Goal: Transaction & Acquisition: Purchase product/service

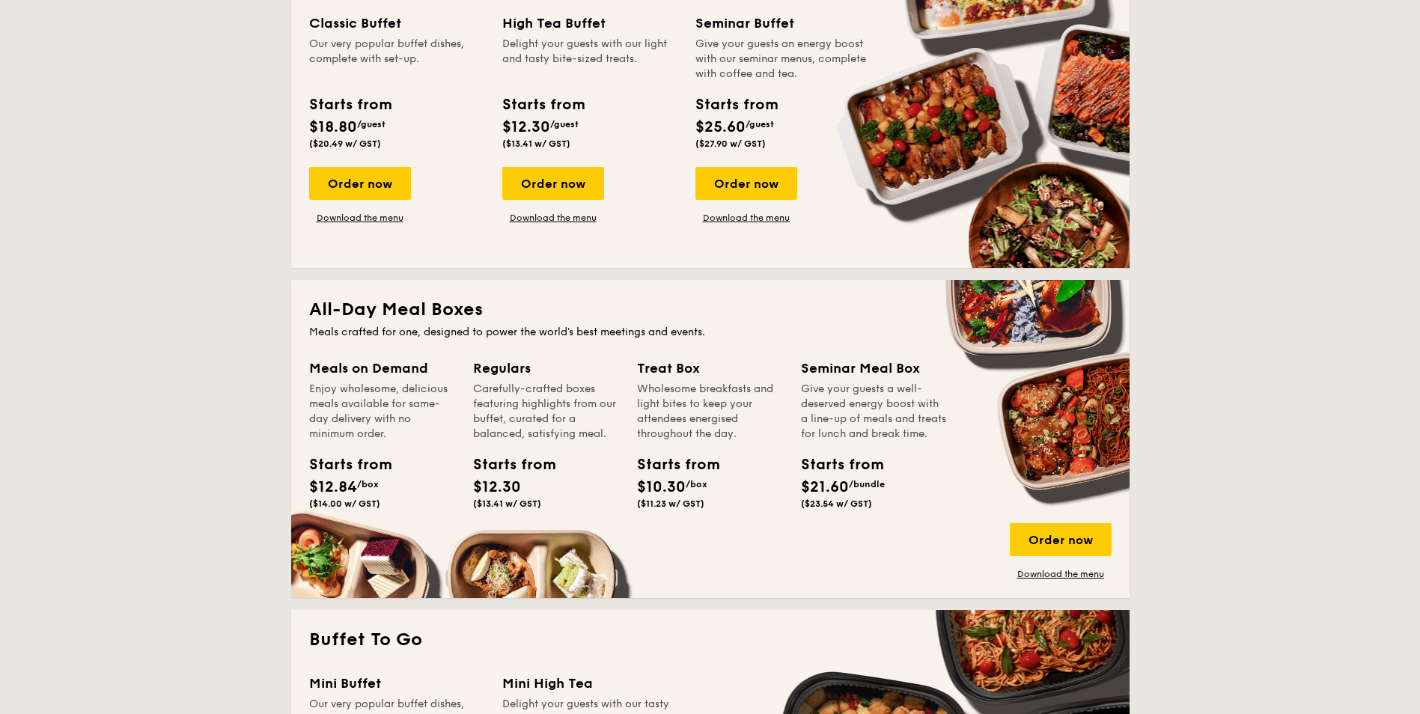
scroll to position [823, 0]
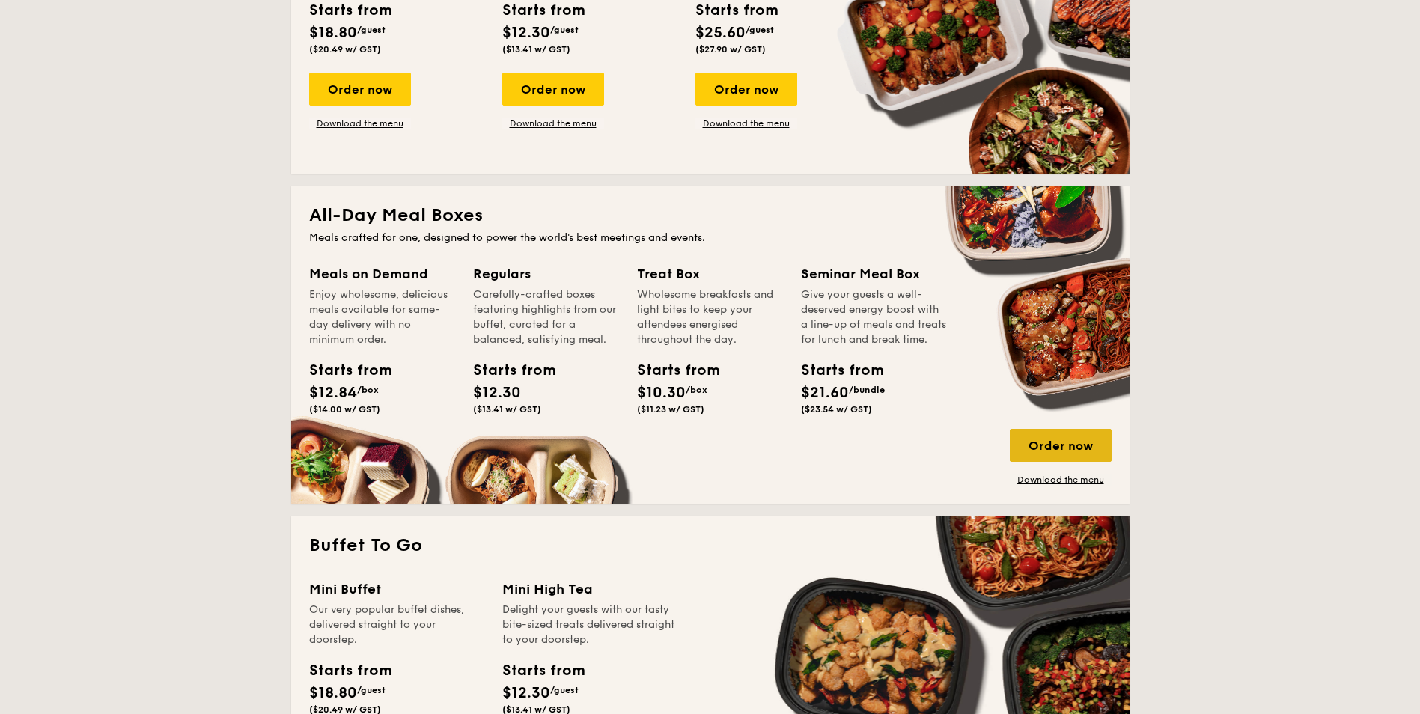
click at [1027, 449] on div "Order now" at bounding box center [1060, 445] width 102 height 33
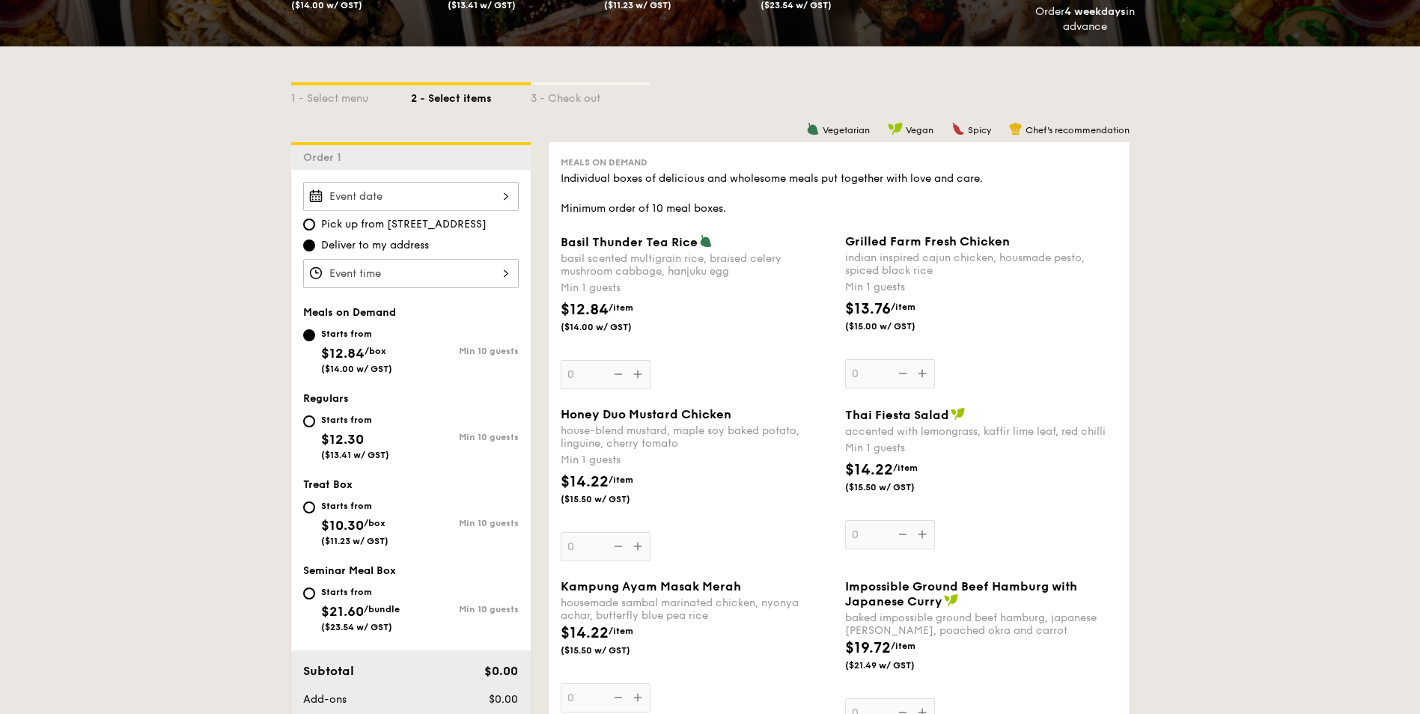
scroll to position [224, 0]
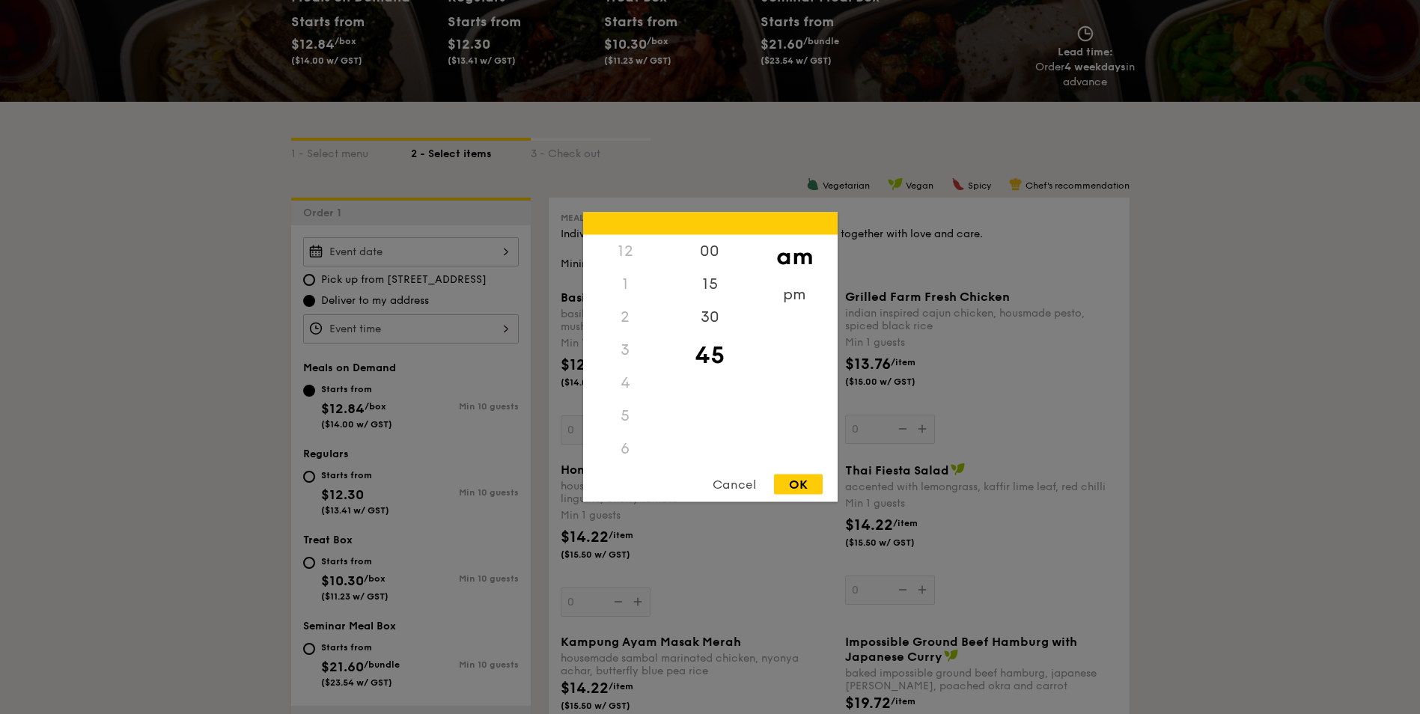
click at [427, 326] on div "12 1 2 3 4 5 6 7 8 9 10 11 00 15 30 45 am pm Cancel OK" at bounding box center [411, 328] width 216 height 29
click at [789, 302] on div "pm" at bounding box center [794, 299] width 85 height 43
click at [629, 351] on div "5" at bounding box center [625, 346] width 85 height 43
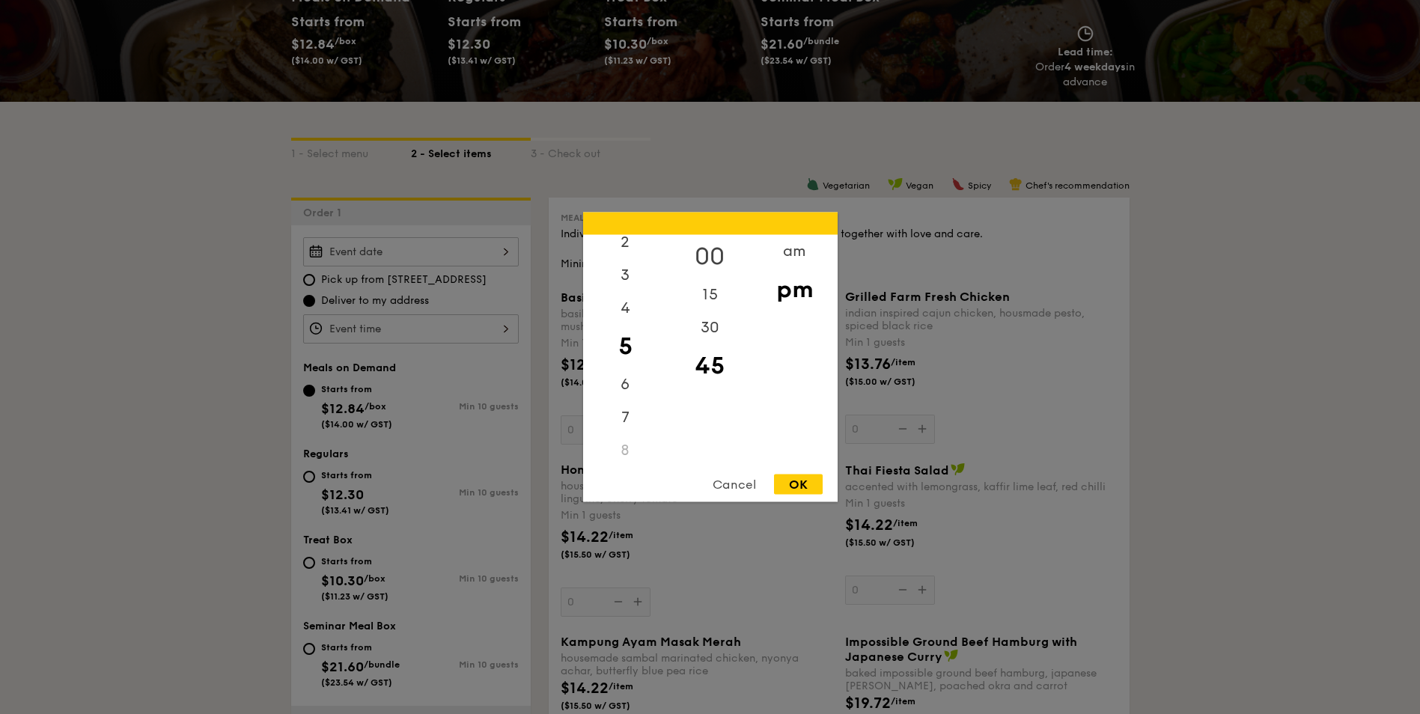
click at [716, 258] on div "00" at bounding box center [709, 256] width 85 height 43
click at [793, 489] on div "OK" at bounding box center [798, 484] width 49 height 20
type input "5:00PM"
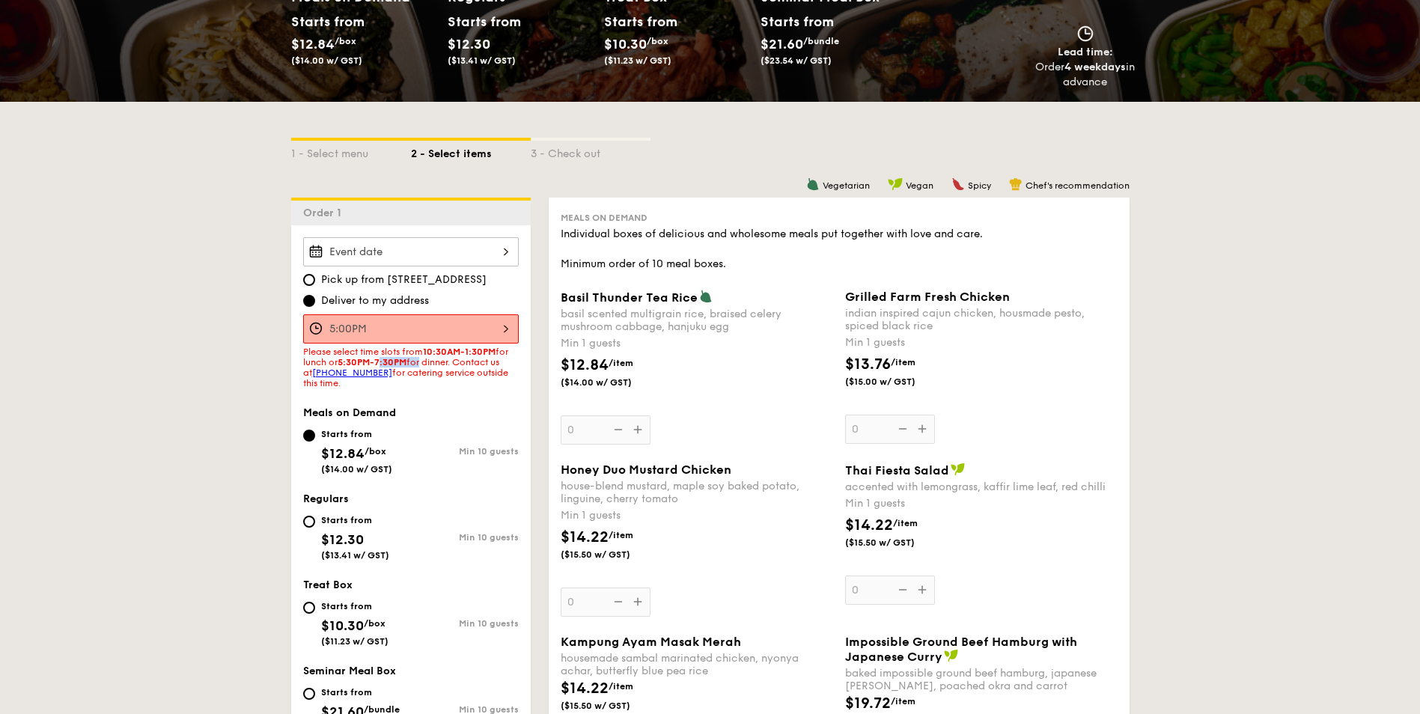
drag, startPoint x: 382, startPoint y: 358, endPoint x: 422, endPoint y: 365, distance: 40.2
click at [422, 365] on span "Please select time slots from 10:30AM-1:30PM for lunch or 5:30PM-7:30PM for din…" at bounding box center [405, 367] width 205 height 42
drag, startPoint x: 422, startPoint y: 365, endPoint x: 357, endPoint y: 354, distance: 66.1
click at [357, 354] on span "Please select time slots from 10:30AM-1:30PM for lunch or 5:30PM-7:30PM for din…" at bounding box center [405, 367] width 205 height 42
click at [374, 373] on link "[PHONE_NUMBER]" at bounding box center [352, 372] width 80 height 10
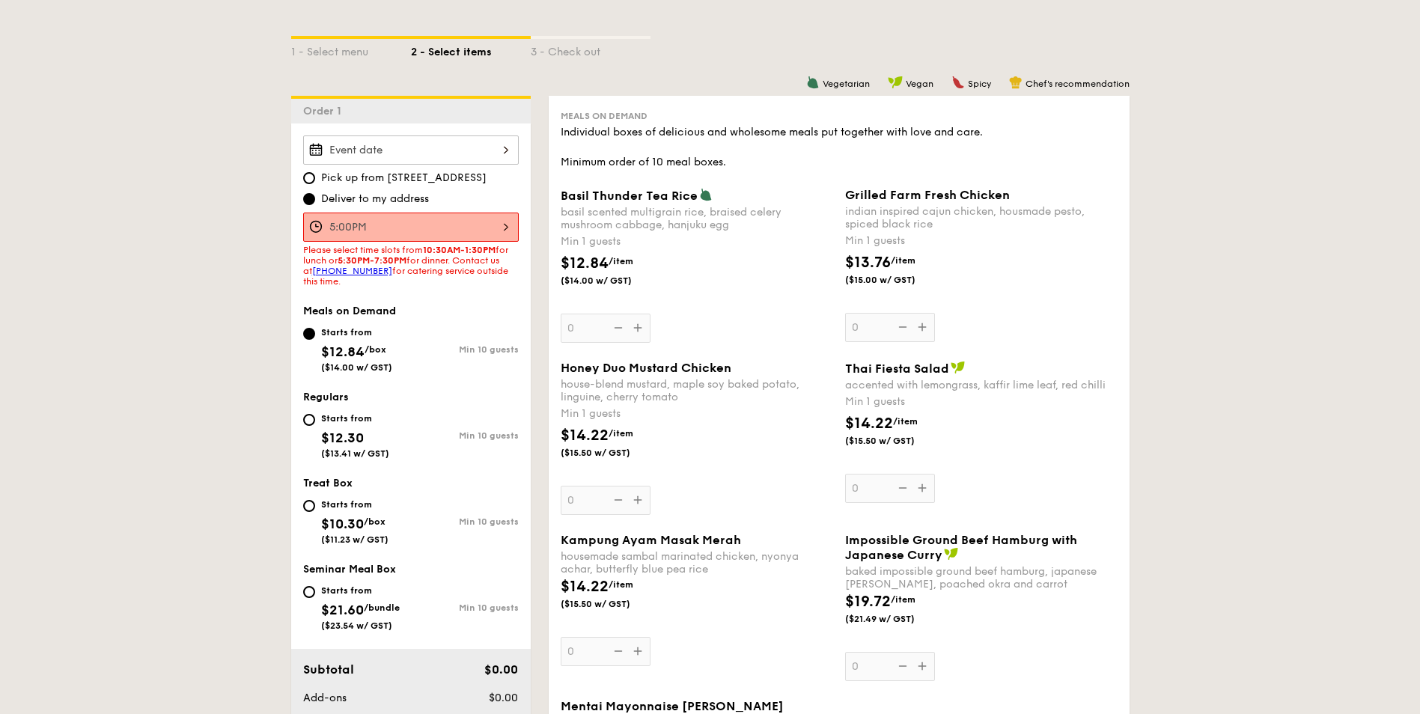
scroll to position [299, 0]
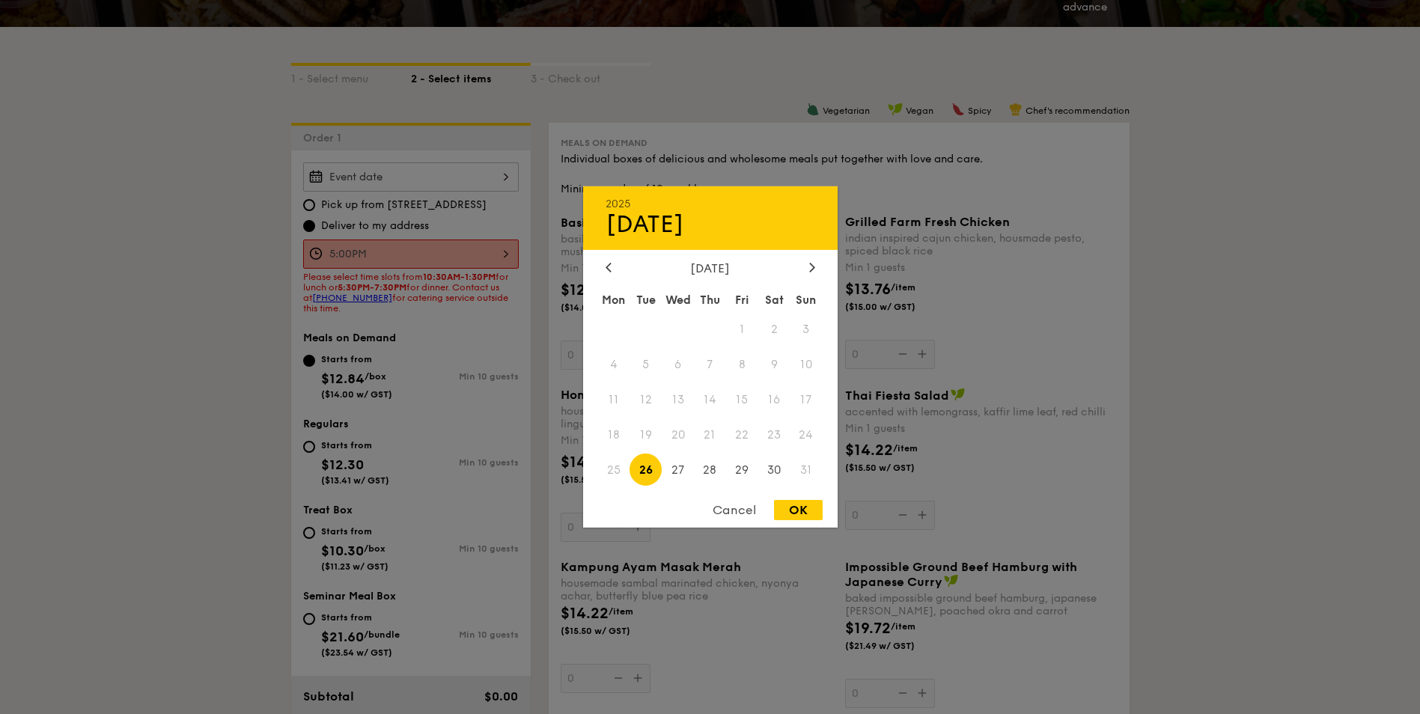
click at [409, 184] on div "2025 Aug [DATE] Tue Wed Thu Fri Sat Sun 1 2 3 4 5 6 7 8 9 10 11 12 13 14 15 16 …" at bounding box center [411, 176] width 216 height 29
click at [682, 471] on span "27" at bounding box center [678, 469] width 32 height 32
click at [707, 471] on span "28" at bounding box center [710, 469] width 32 height 32
click at [749, 430] on span "22" at bounding box center [742, 434] width 32 height 32
click at [758, 428] on div "Mon Tue Wed Thu Fri Sat Sun 1 2 3 4 5 6 7 8 9 10 11 12 13 14 15 16 17 18 19 20 …" at bounding box center [710, 388] width 254 height 202
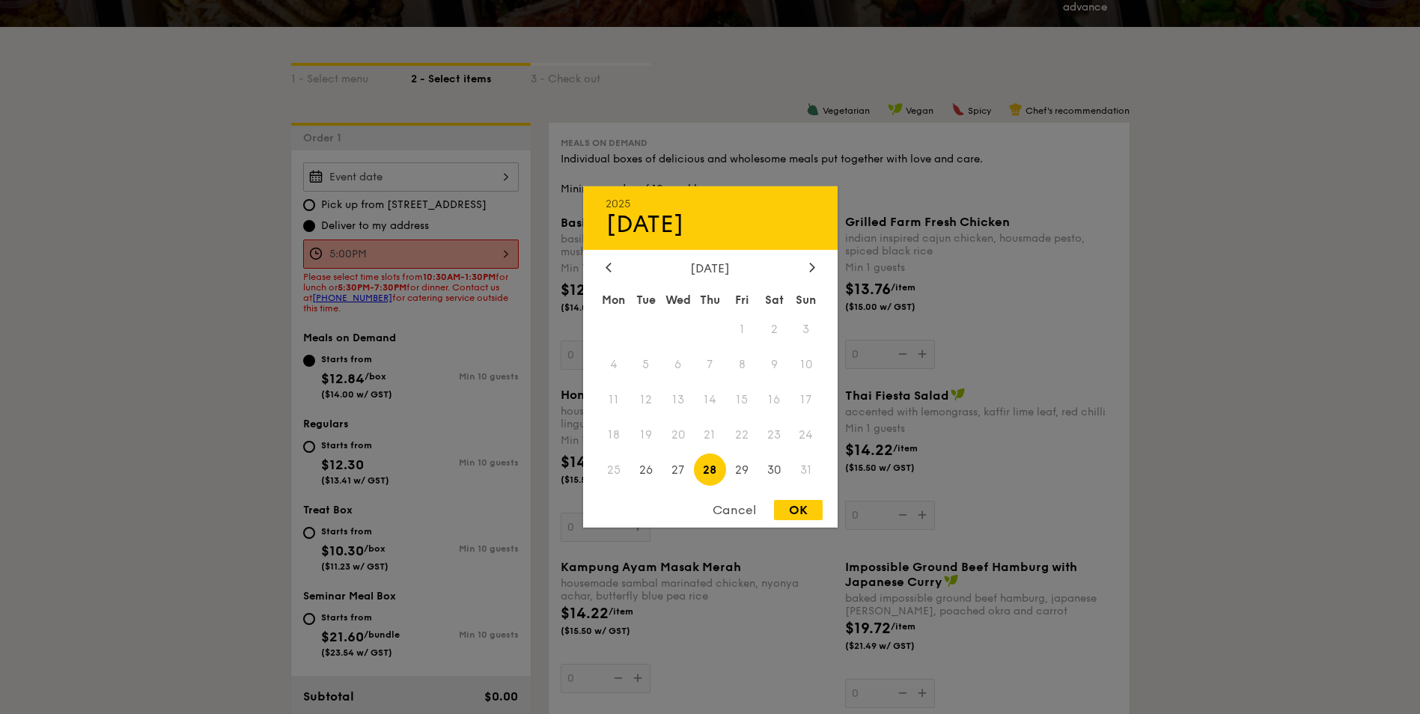
drag, startPoint x: 759, startPoint y: 430, endPoint x: 777, endPoint y: 439, distance: 20.1
click at [777, 439] on span "23" at bounding box center [774, 434] width 32 height 32
drag, startPoint x: 777, startPoint y: 439, endPoint x: 747, endPoint y: 435, distance: 30.2
click at [747, 435] on span "22" at bounding box center [742, 434] width 32 height 32
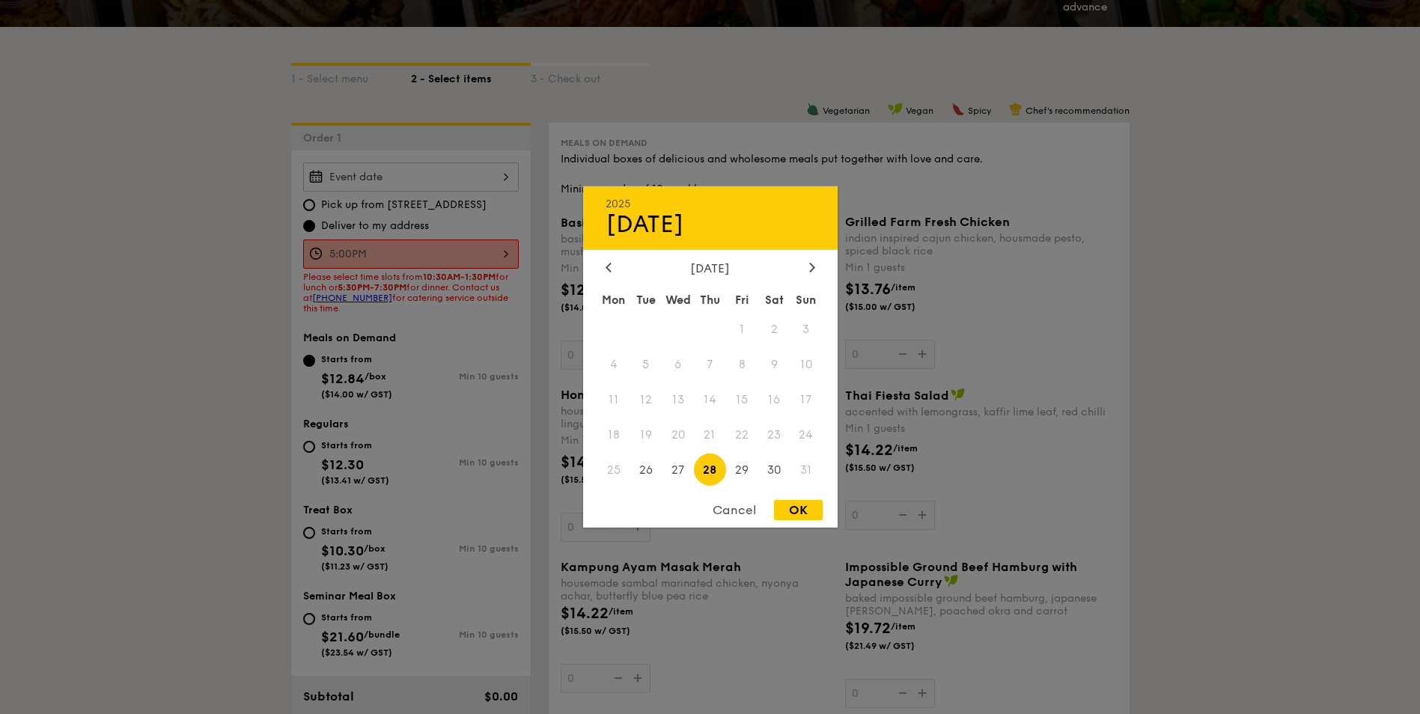
click at [747, 435] on span "22" at bounding box center [742, 434] width 32 height 32
click at [742, 434] on span "22" at bounding box center [742, 434] width 32 height 32
click at [745, 502] on div "Cancel" at bounding box center [733, 510] width 73 height 20
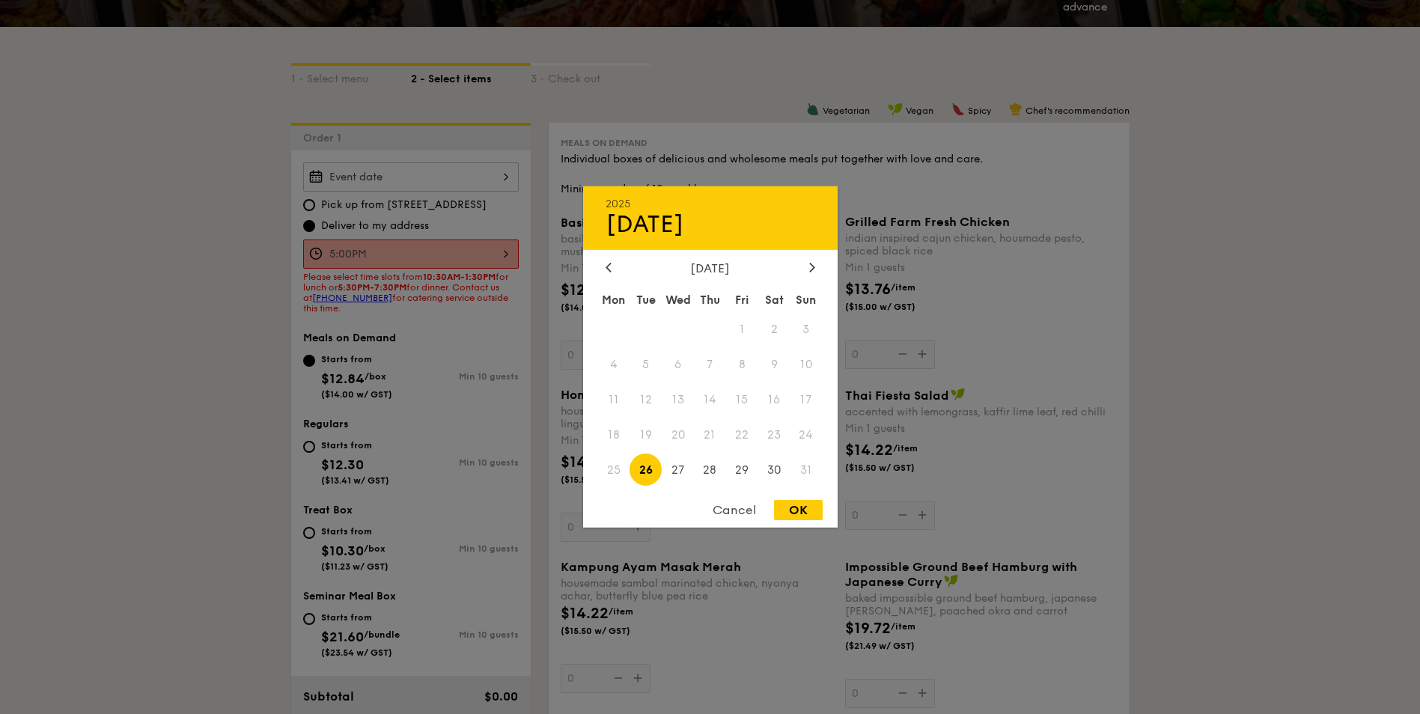
click at [414, 190] on div "2025 Aug [DATE] Tue Wed Thu Fri Sat Sun 1 2 3 4 5 6 7 8 9 10 11 12 13 14 15 16 …" at bounding box center [411, 176] width 216 height 29
click at [272, 313] on div at bounding box center [710, 357] width 1420 height 714
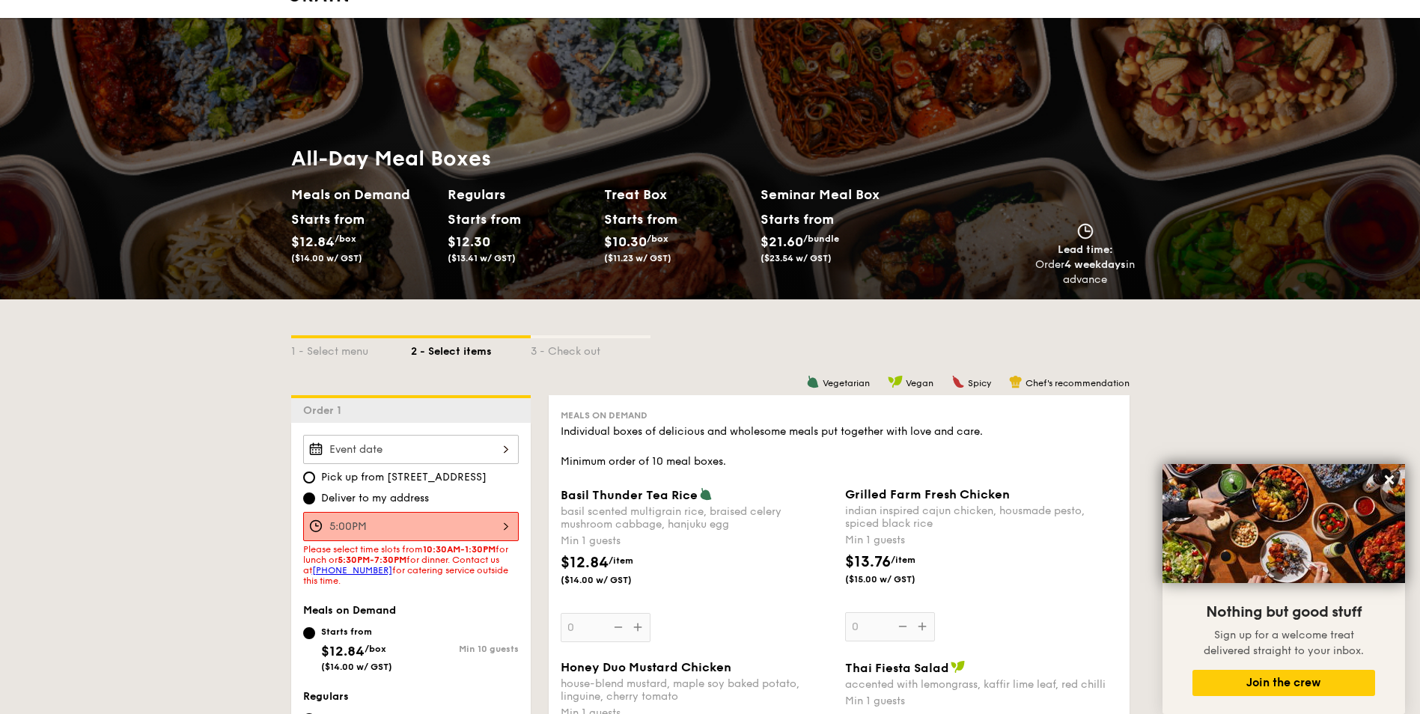
scroll to position [0, 0]
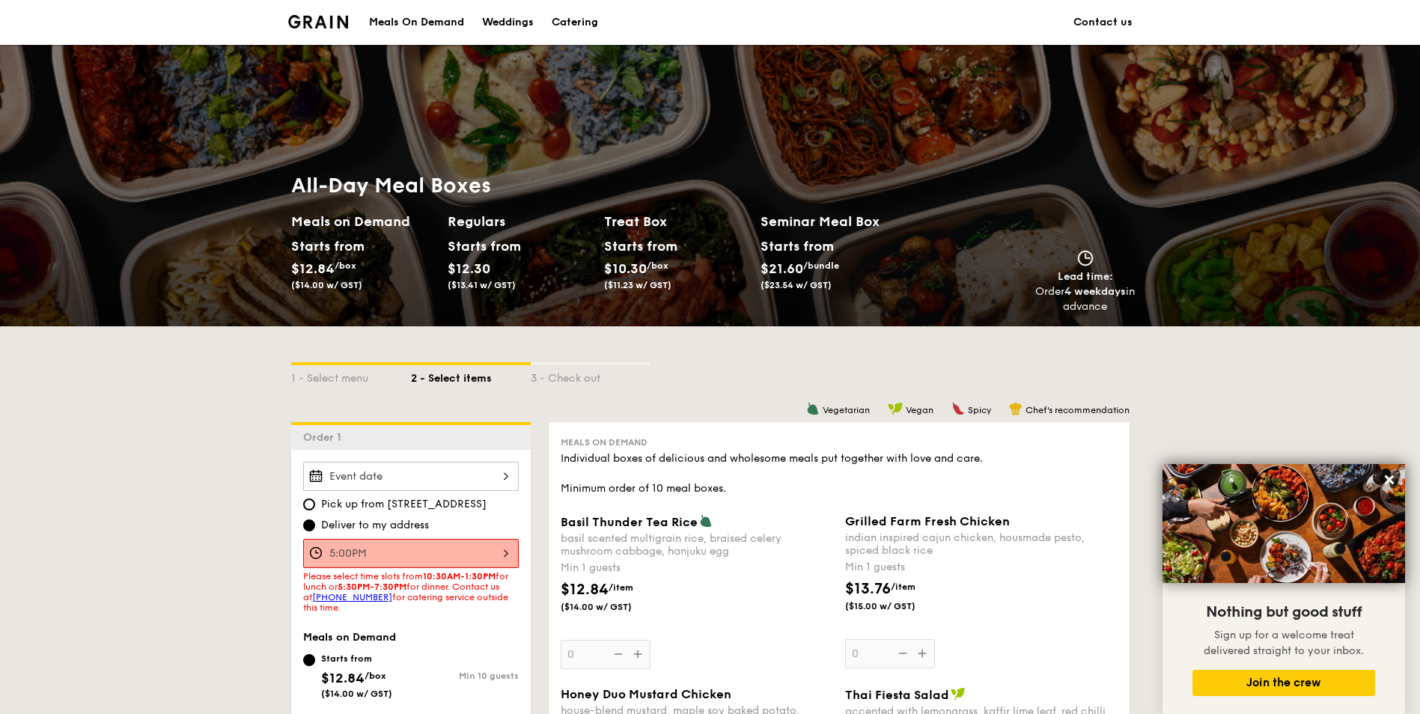
click at [540, 372] on div "3 - Check out" at bounding box center [591, 375] width 120 height 21
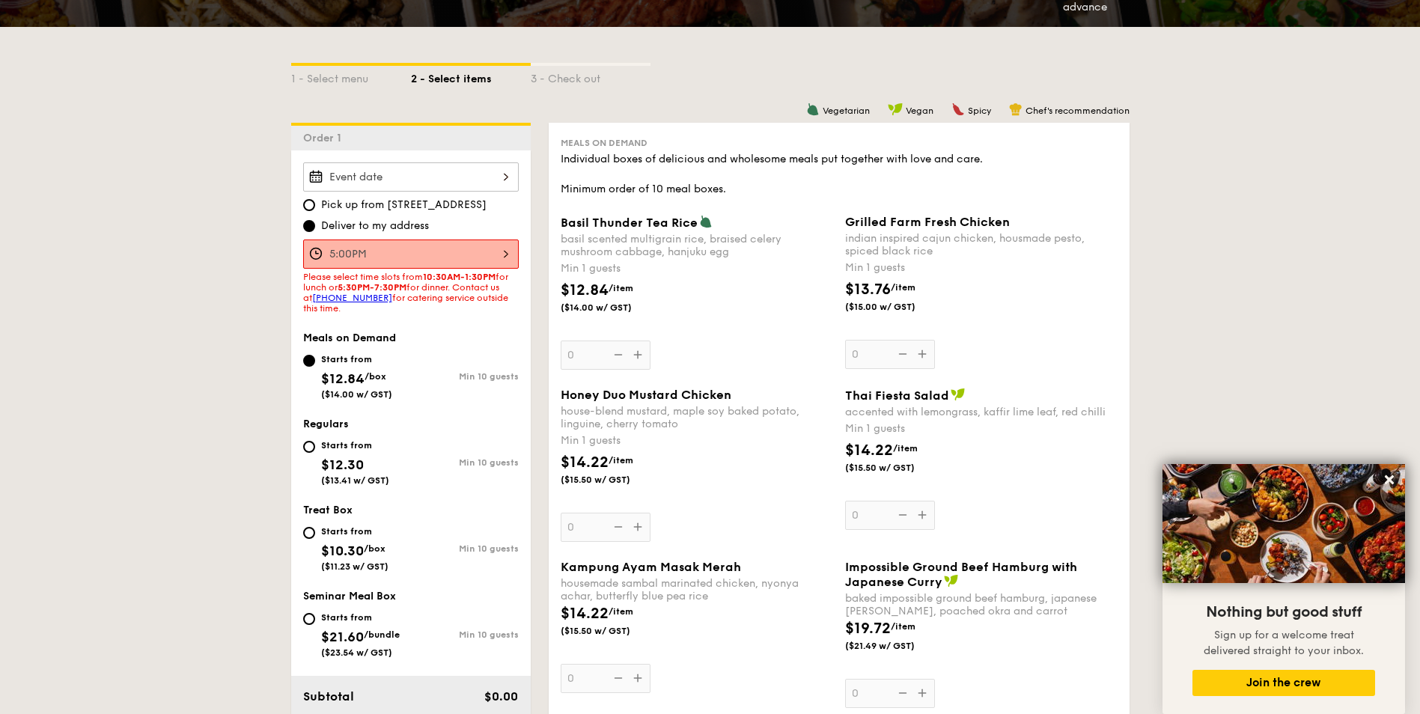
scroll to position [374, 0]
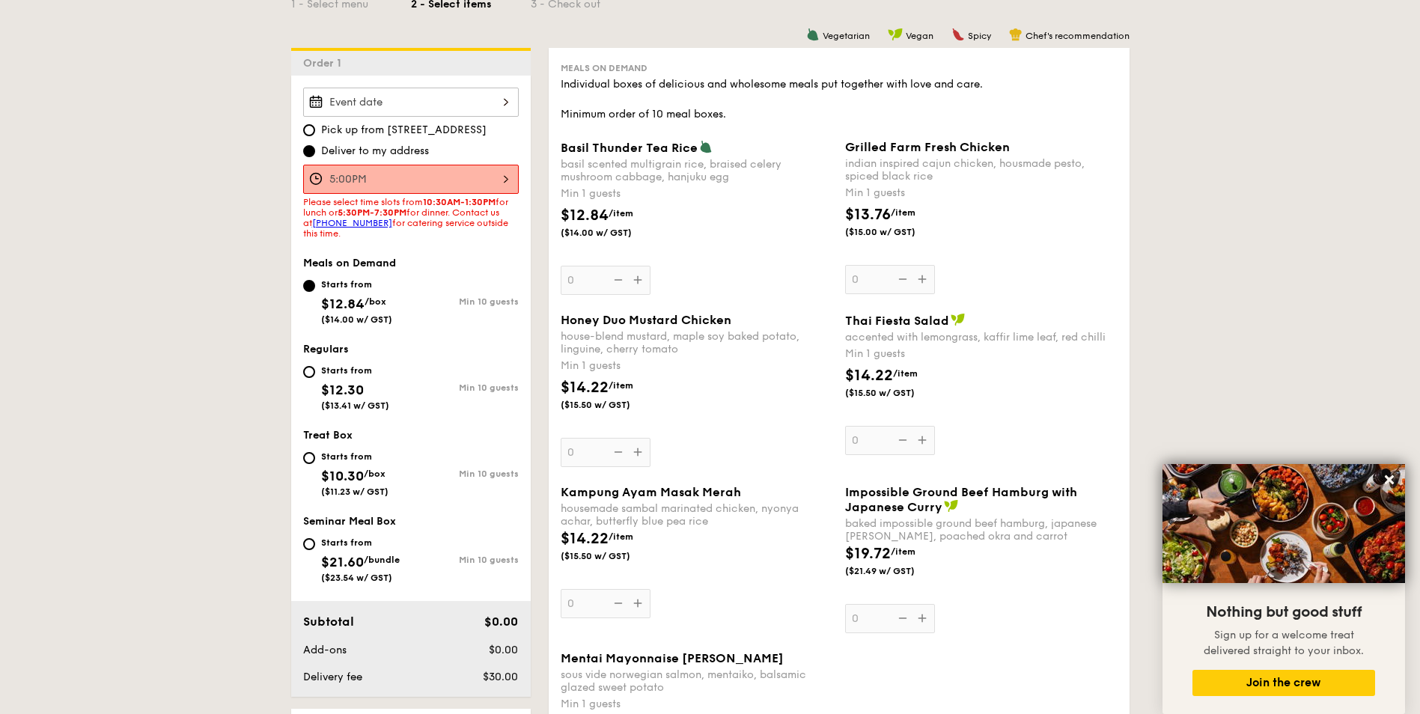
click at [327, 383] on span "$12.30" at bounding box center [342, 390] width 43 height 16
click at [315, 378] on input "Starts from $12.30 ($13.41 w/ GST) Min 10 guests" at bounding box center [309, 372] width 12 height 12
radio input "true"
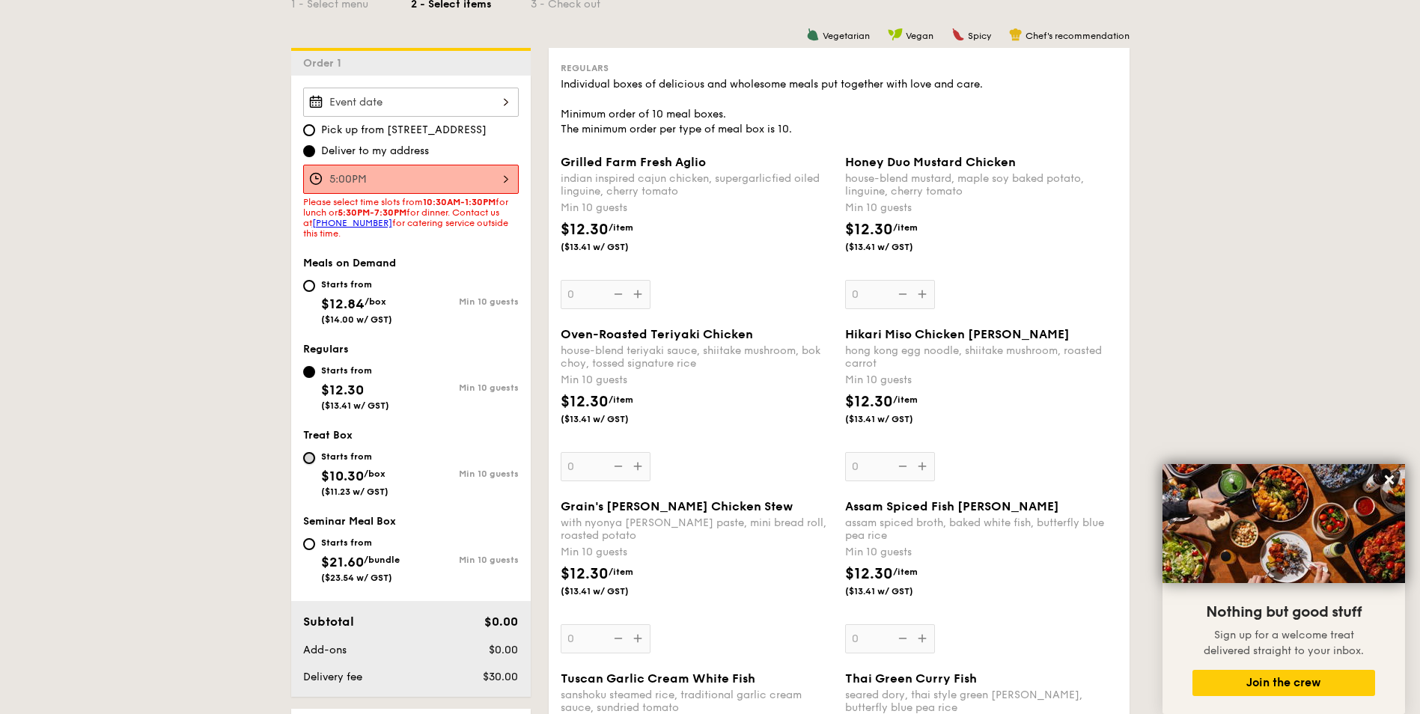
click at [309, 457] on input "Starts from $10.30 /box ($11.23 w/ GST) Min 10 guests" at bounding box center [309, 458] width 12 height 12
radio input "true"
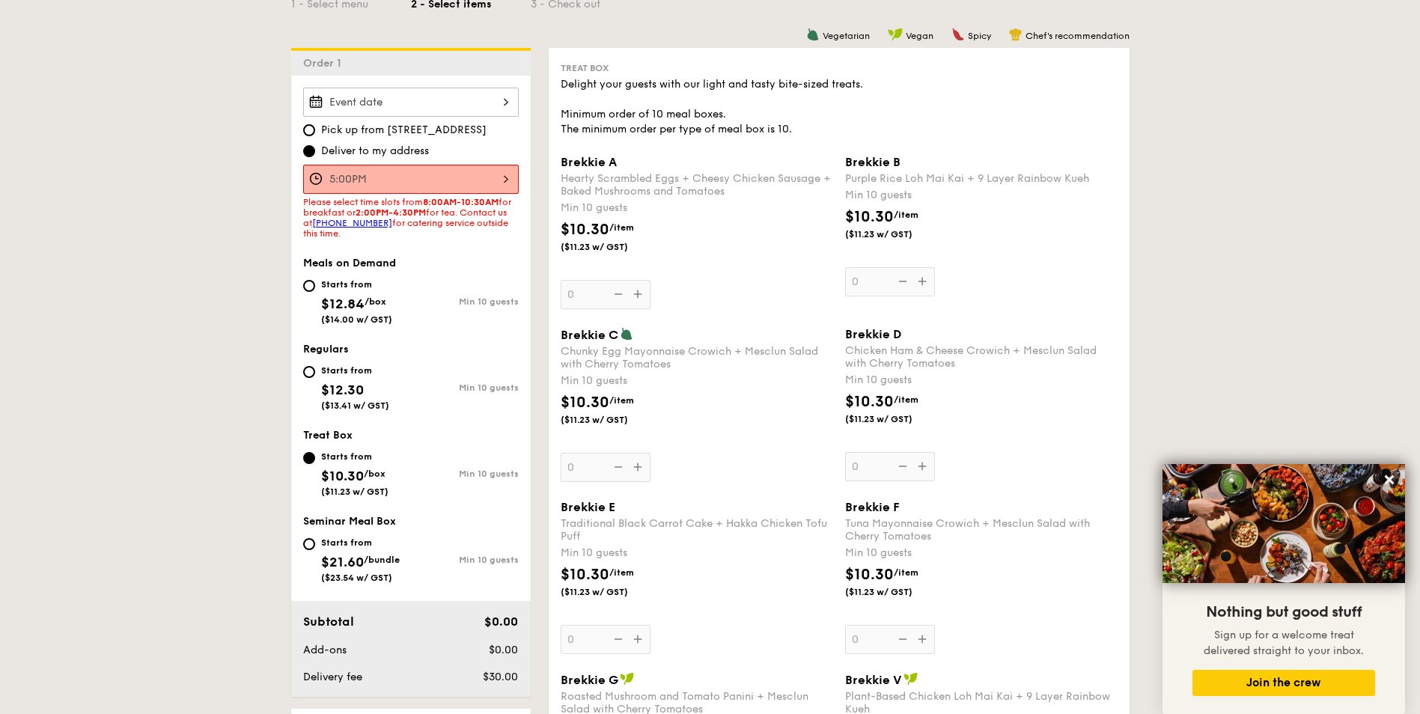
click at [324, 402] on span "($13.41 w/ GST)" at bounding box center [355, 405] width 68 height 10
click at [315, 378] on input "Starts from $12.30 ($13.41 w/ GST) Min 10 guests" at bounding box center [309, 372] width 12 height 12
radio input "true"
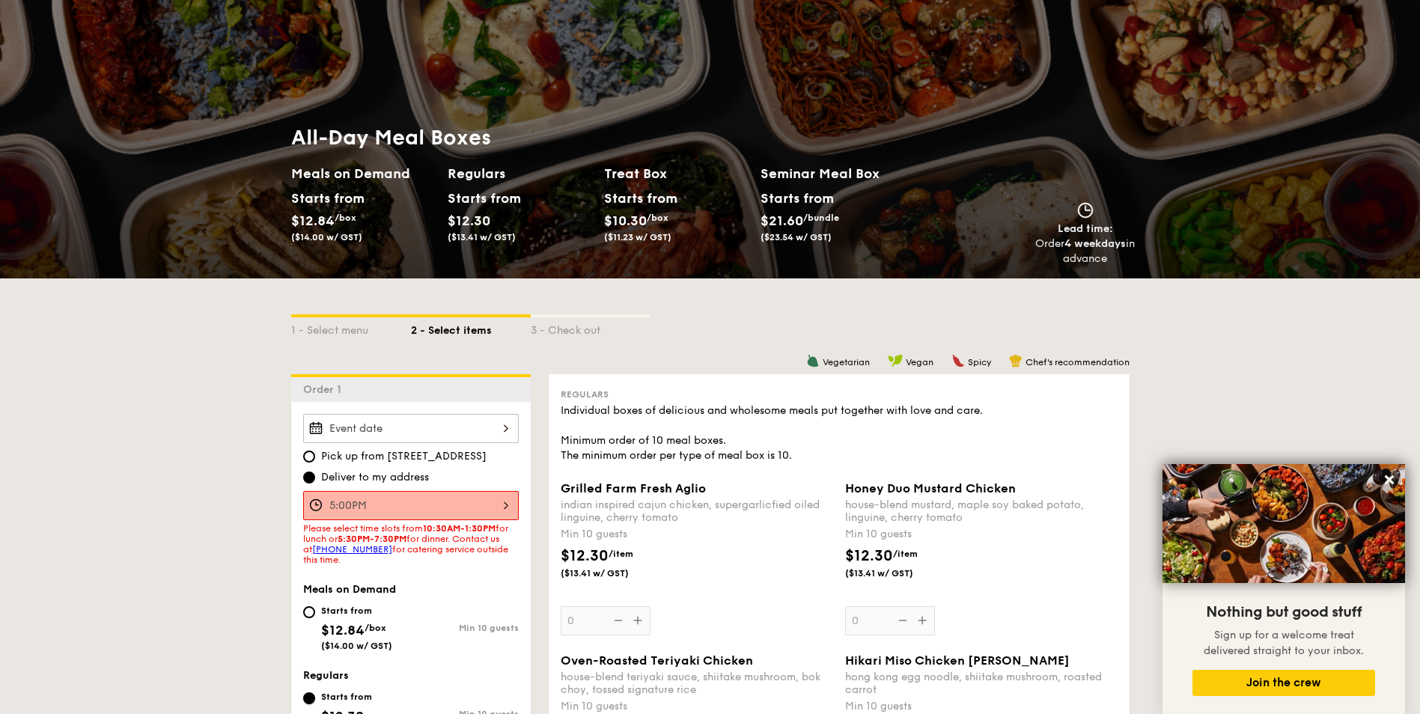
scroll to position [75, 0]
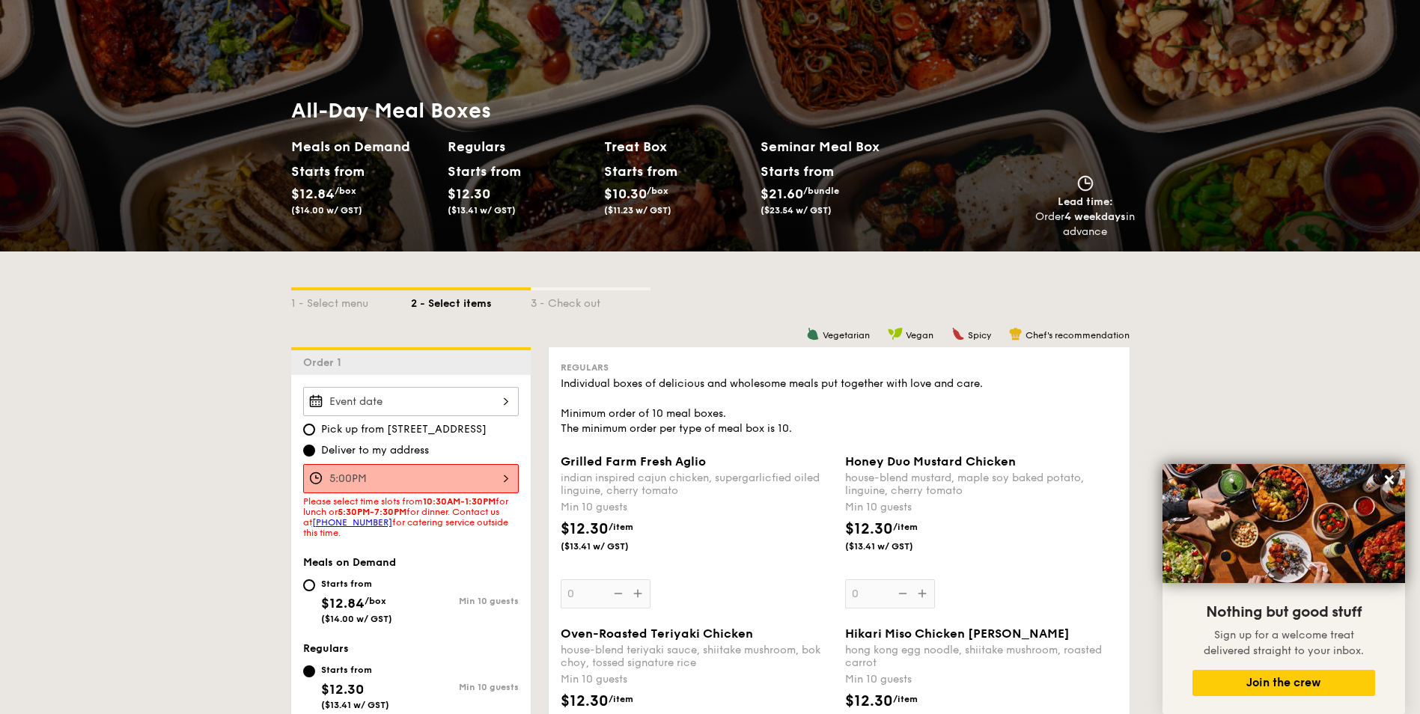
click at [436, 392] on div at bounding box center [411, 401] width 216 height 29
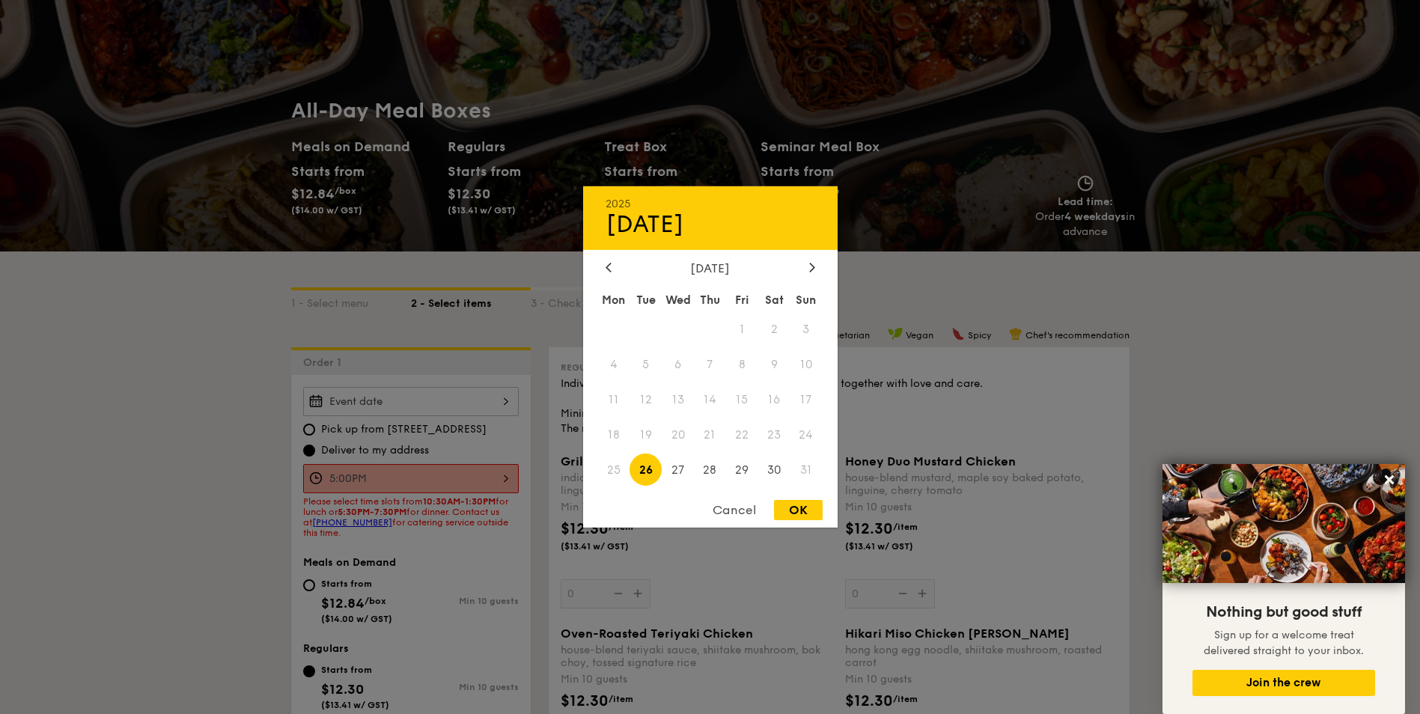
click at [439, 420] on div at bounding box center [710, 357] width 1420 height 714
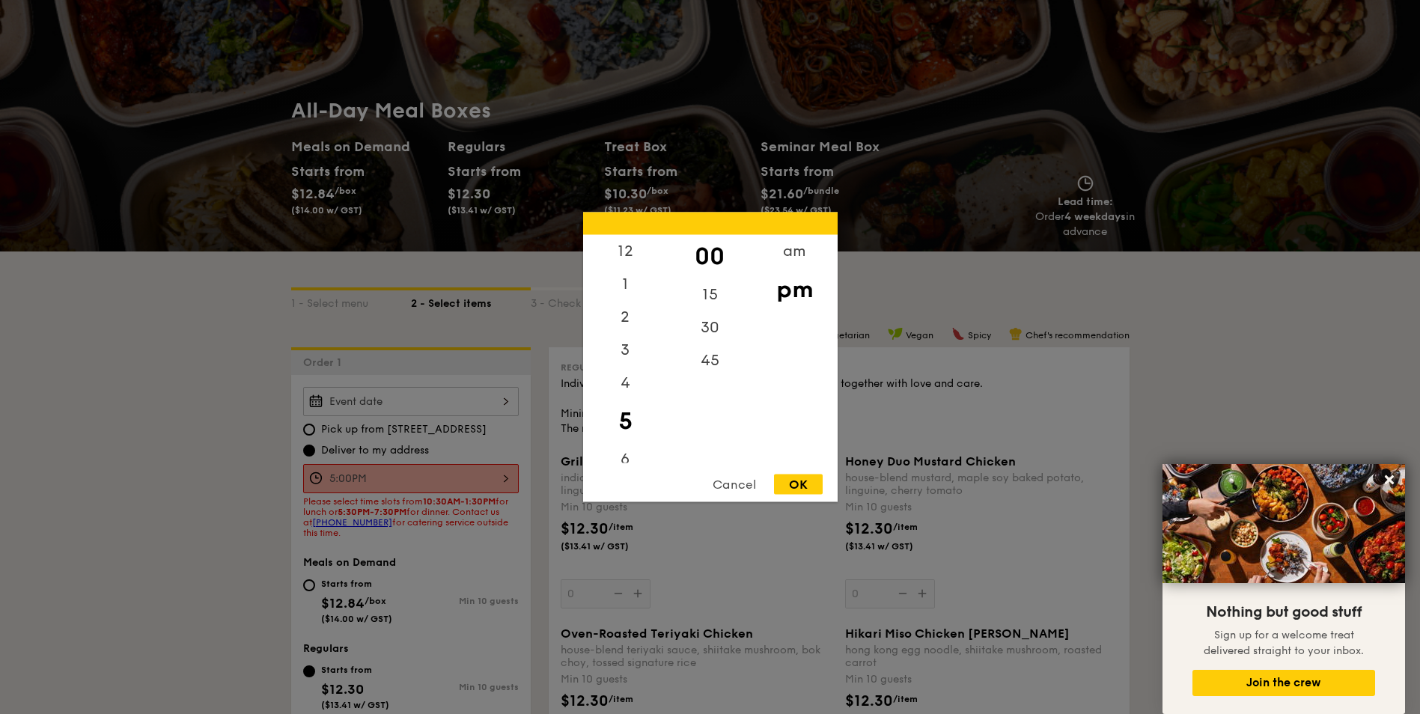
click at [454, 474] on div "5:00PM 12 1 2 3 4 5 6 7 8 9 10 11 00 15 30 45 am pm Cancel OK" at bounding box center [411, 478] width 216 height 29
click at [725, 489] on div "Cancel" at bounding box center [733, 484] width 73 height 20
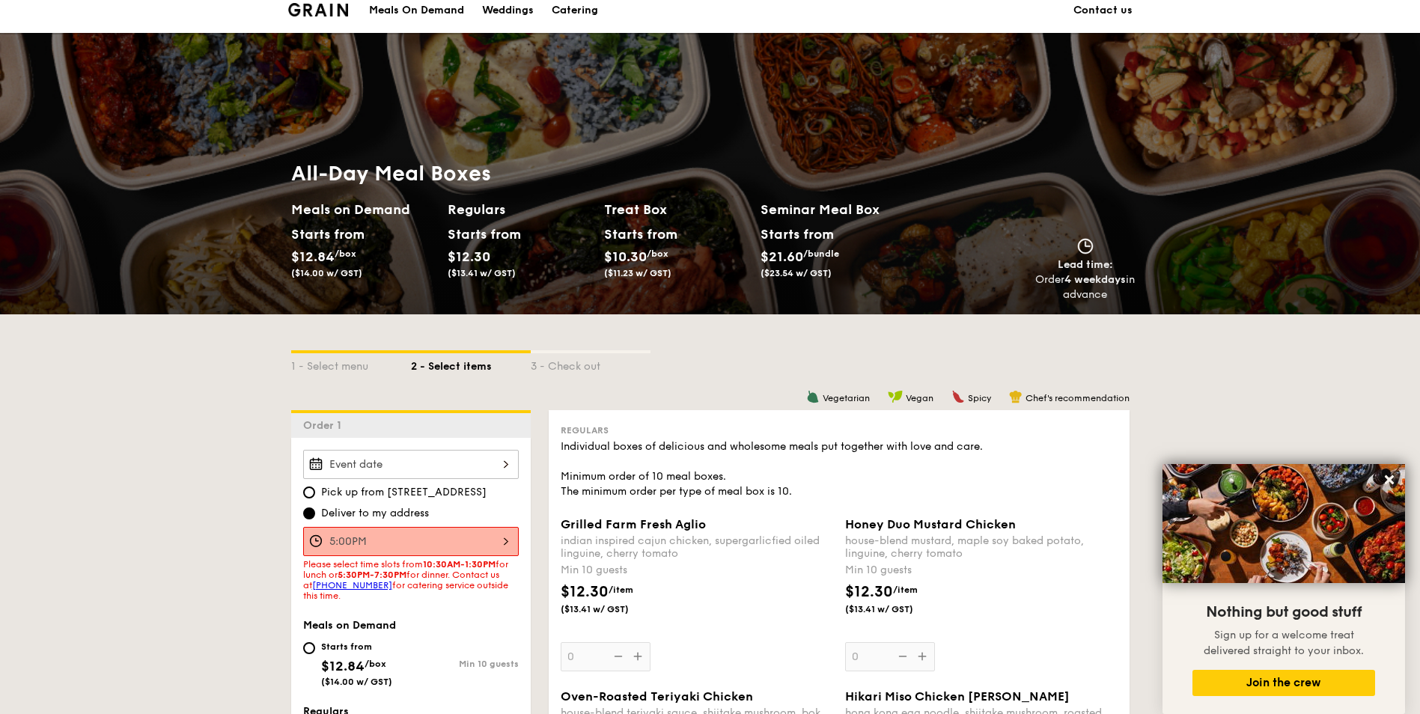
scroll to position [0, 0]
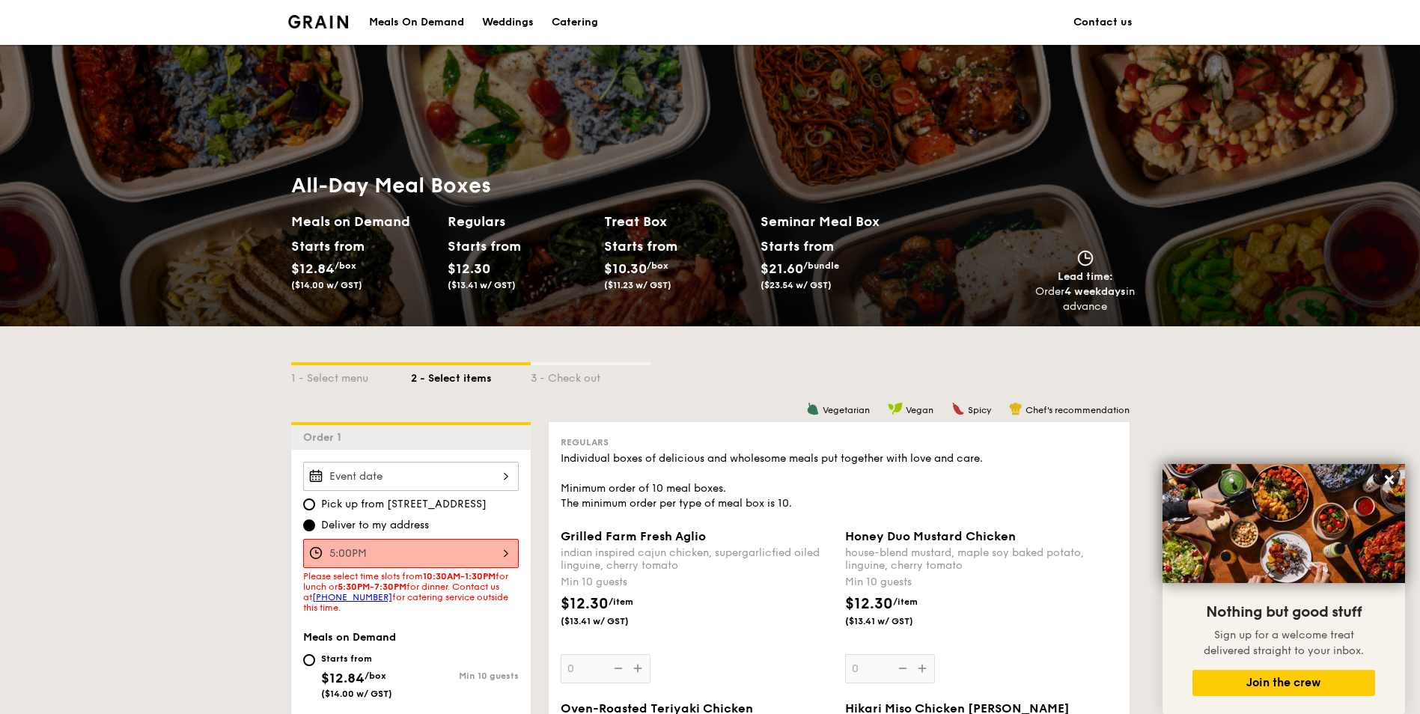
click at [339, 21] on img at bounding box center [318, 21] width 61 height 13
